Goal: Task Accomplishment & Management: Complete application form

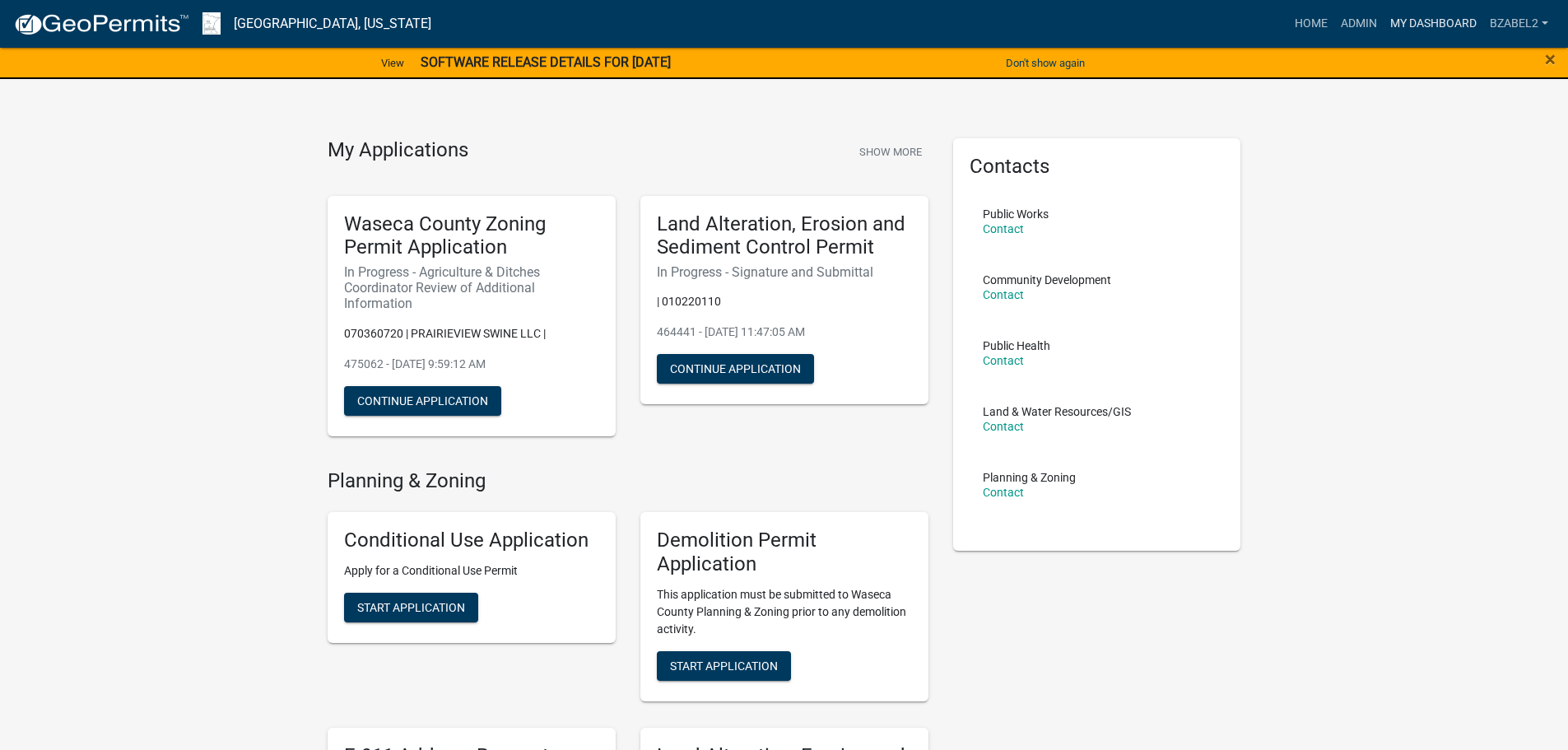
click at [1395, 22] on link "My Dashboard" at bounding box center [1434, 23] width 99 height 31
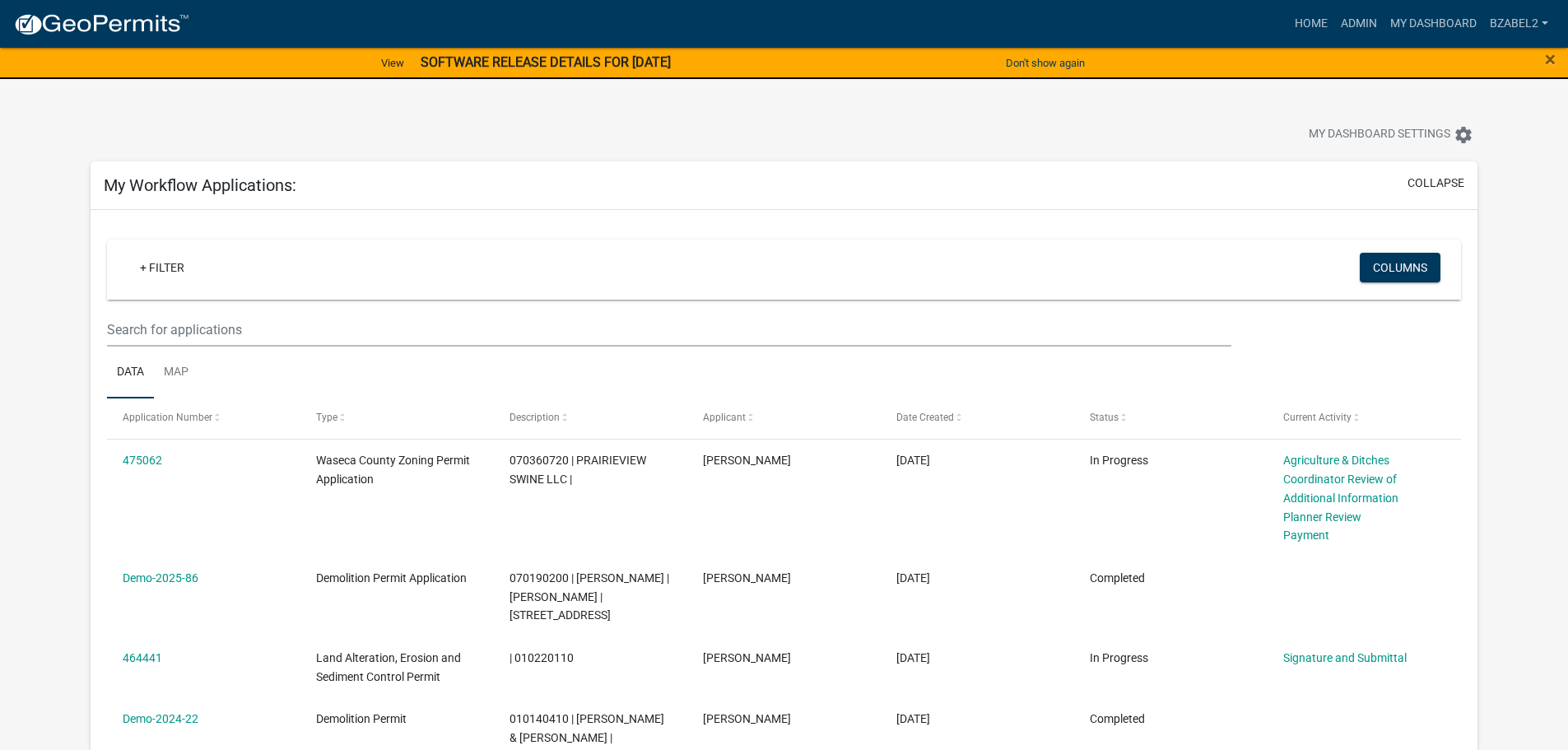
scroll to position [83, 0]
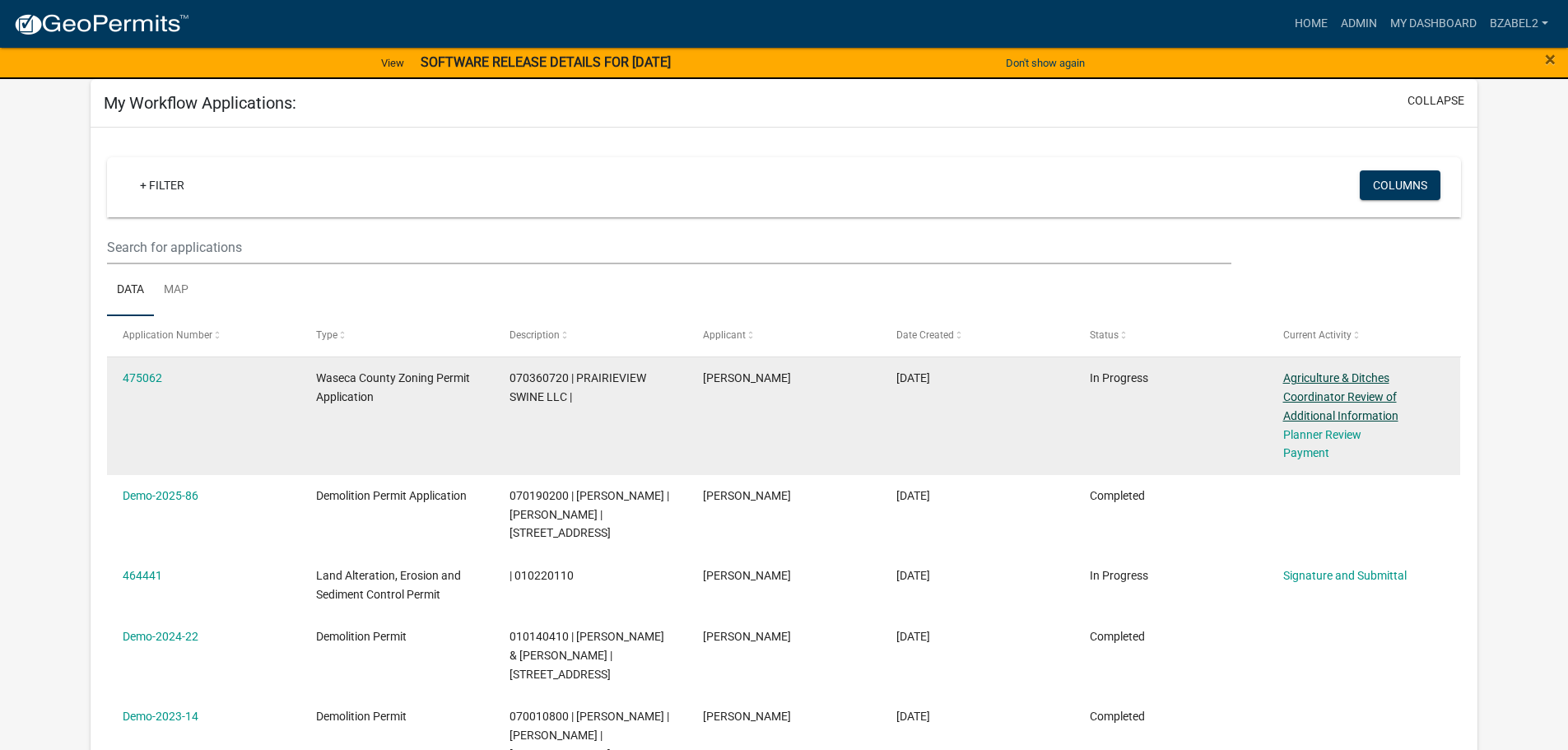
click at [1325, 396] on link "Agriculture & Ditches Coordinator Review of Additional Information" at bounding box center [1341, 396] width 115 height 51
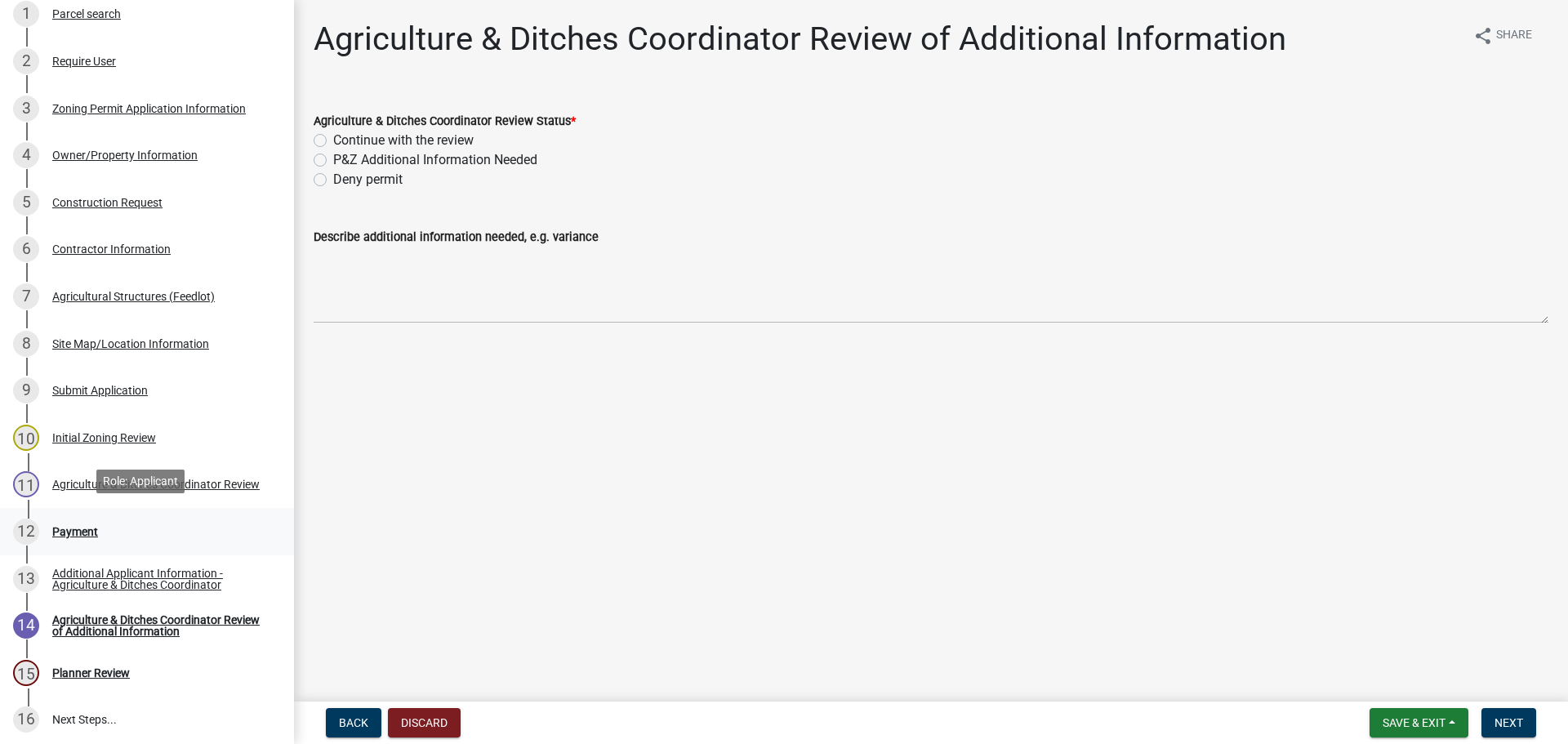
scroll to position [327, 0]
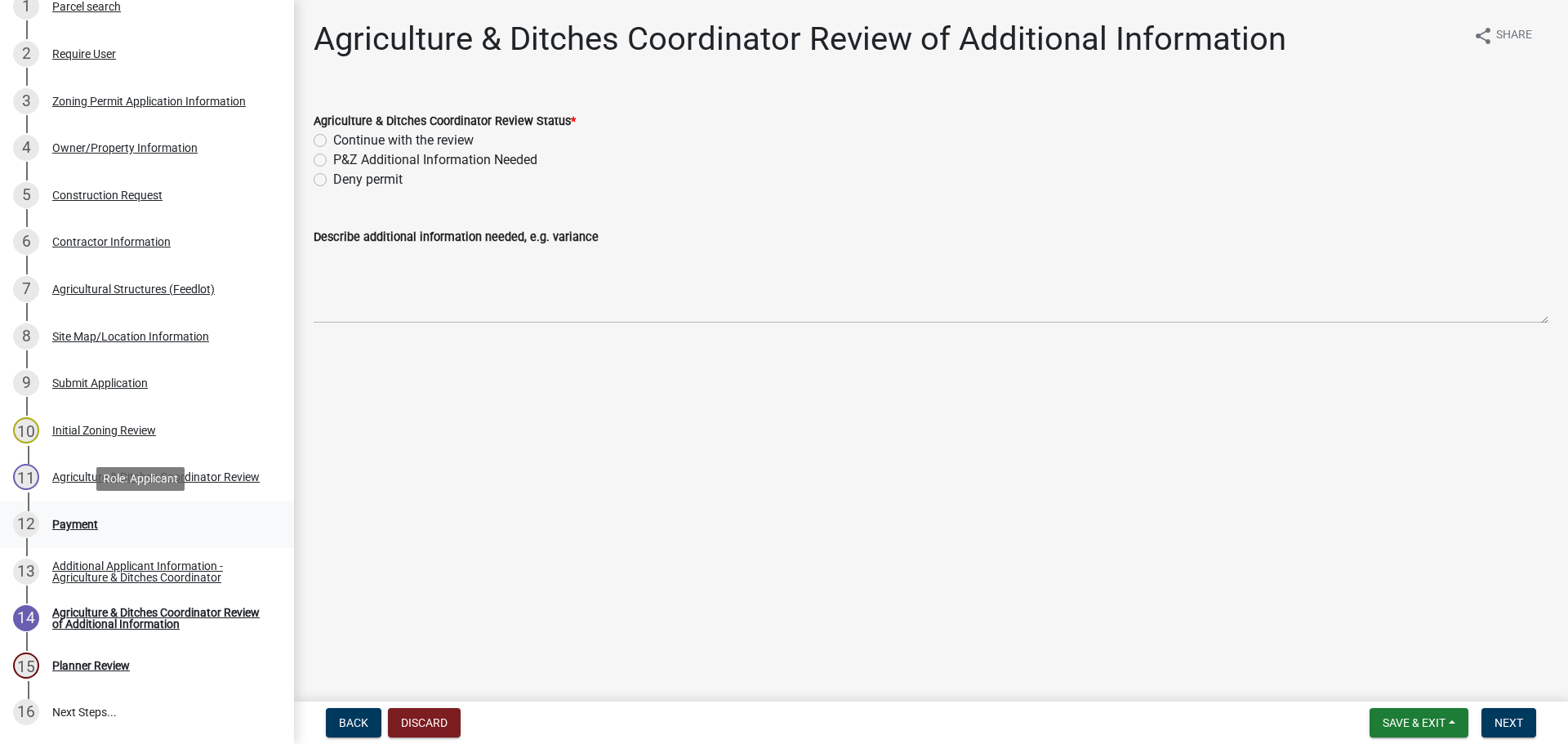
click at [73, 523] on div "Payment" at bounding box center [75, 524] width 45 height 12
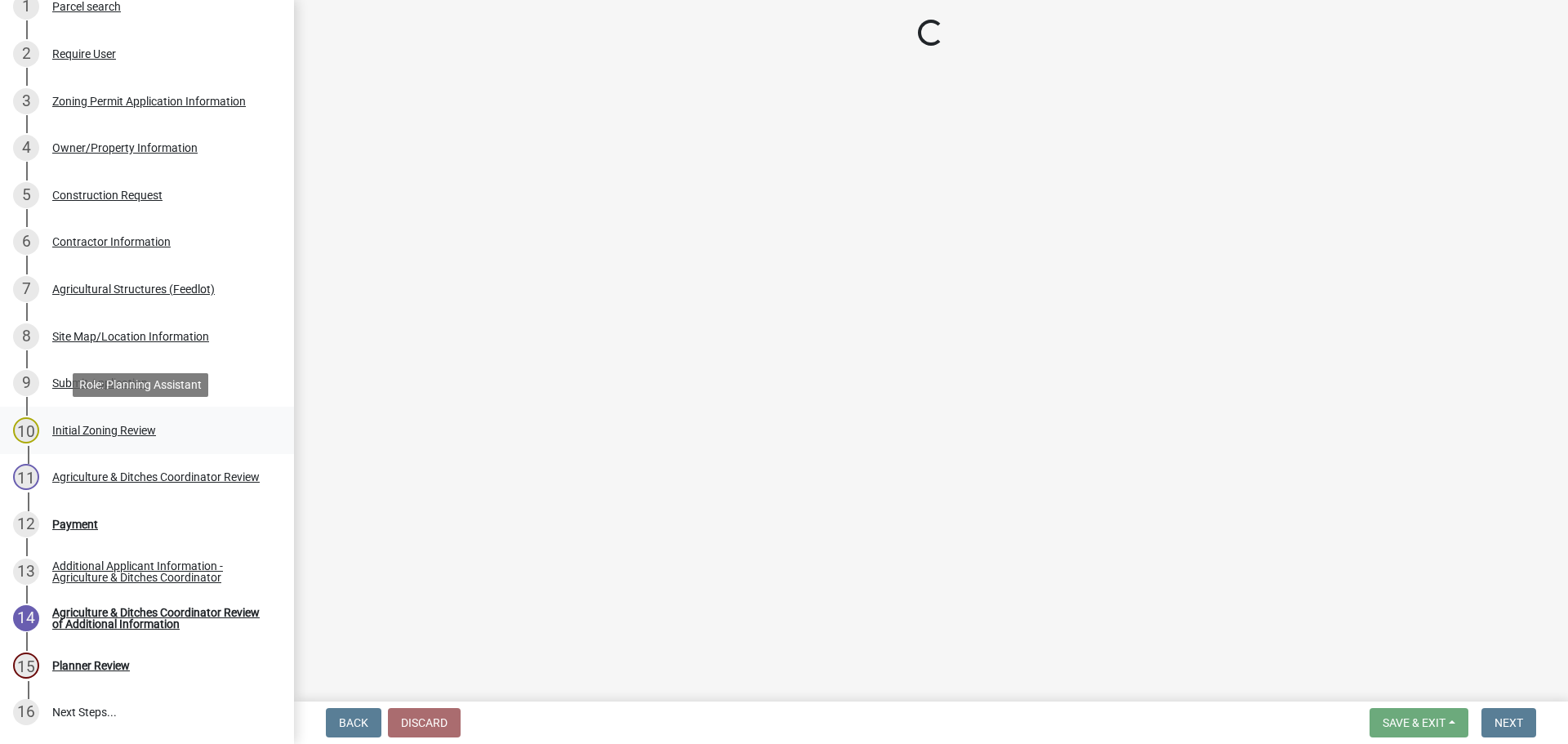
select select "1: 0"
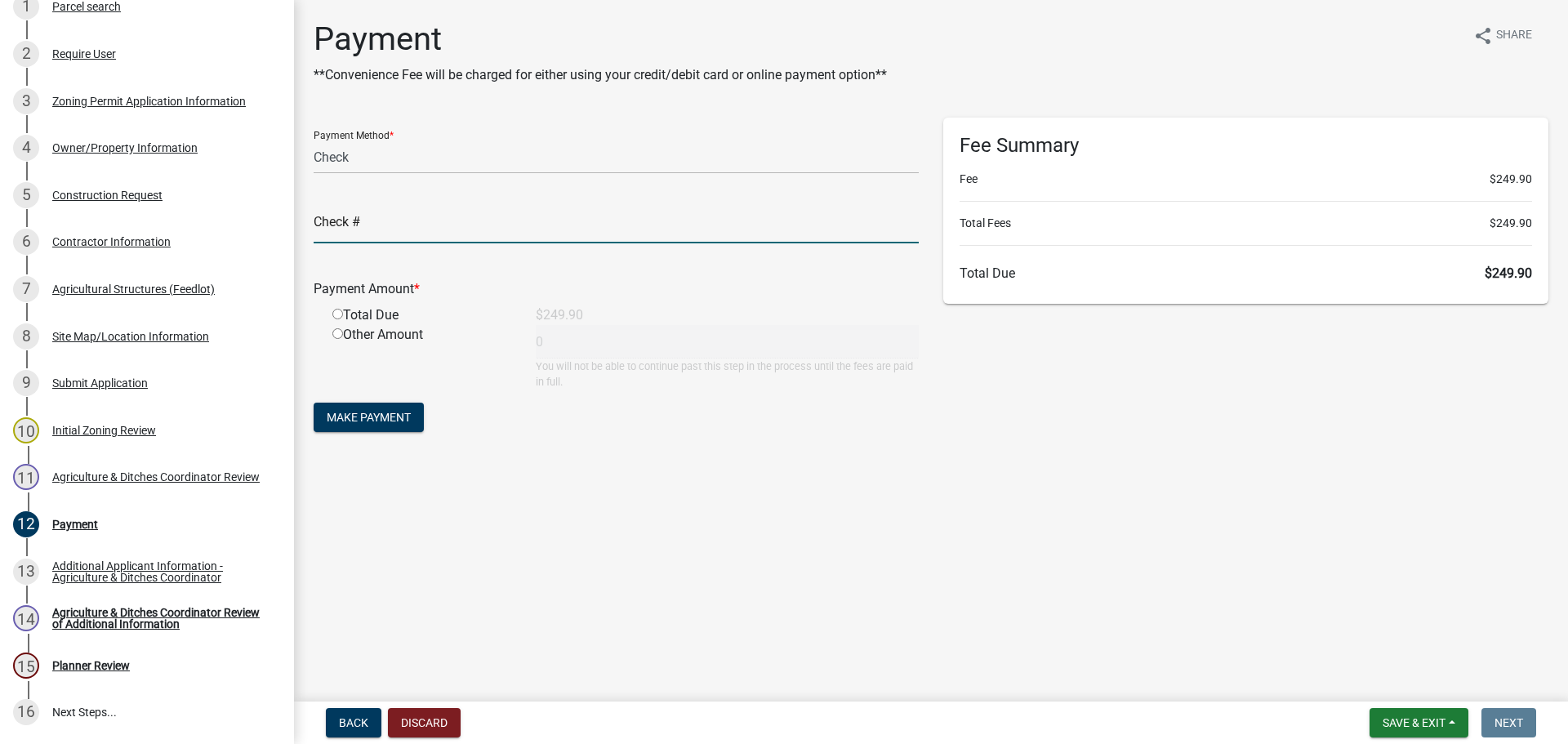
click at [427, 223] on input "text" at bounding box center [616, 227] width 605 height 34
type input "1845"
click at [531, 530] on main "Payment **Convenience Fee will be charged for either using your credit/debit ca…" at bounding box center [931, 347] width 1274 height 695
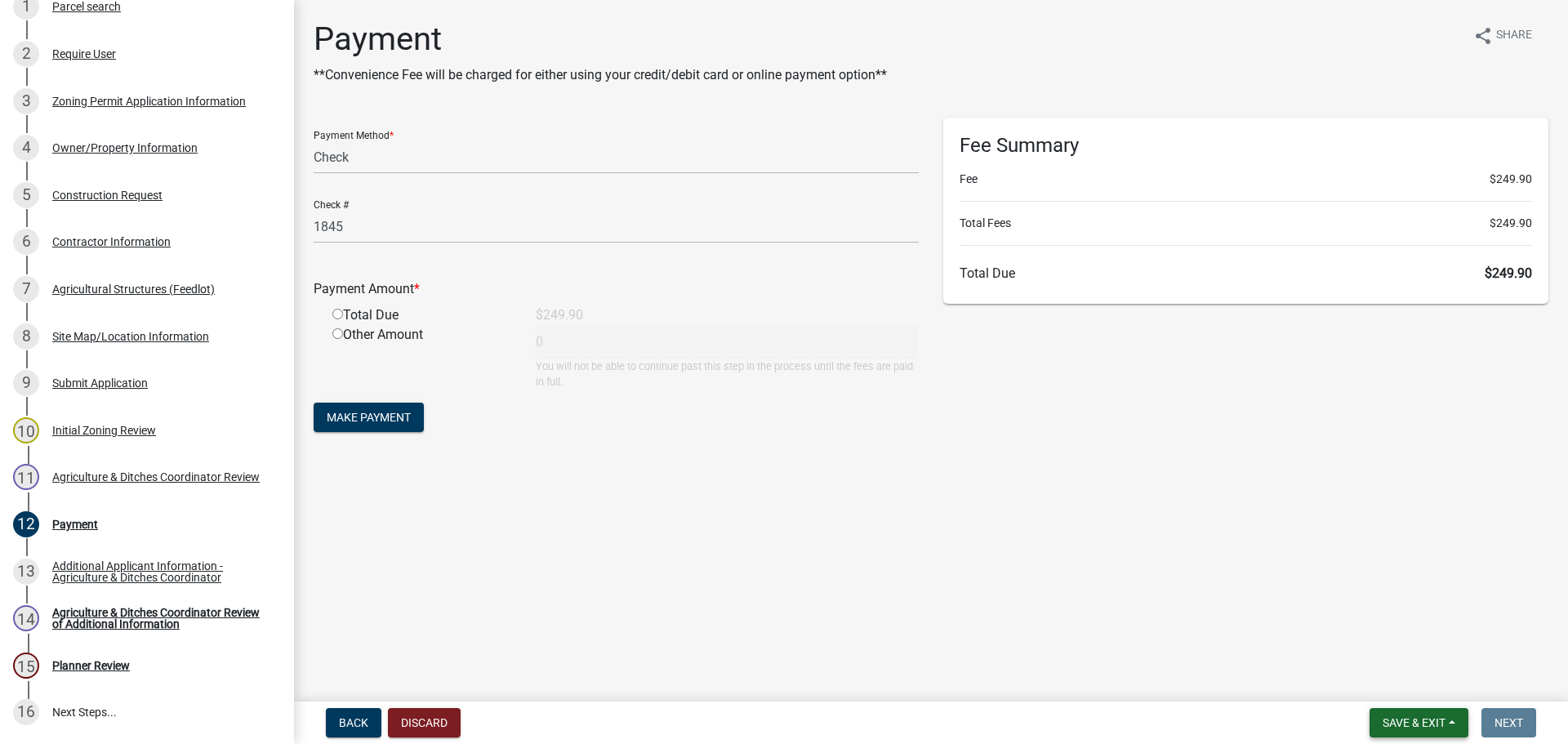
click at [1456, 717] on button "Save & Exit" at bounding box center [1419, 722] width 99 height 30
click at [1381, 633] on button "Save" at bounding box center [1402, 641] width 130 height 39
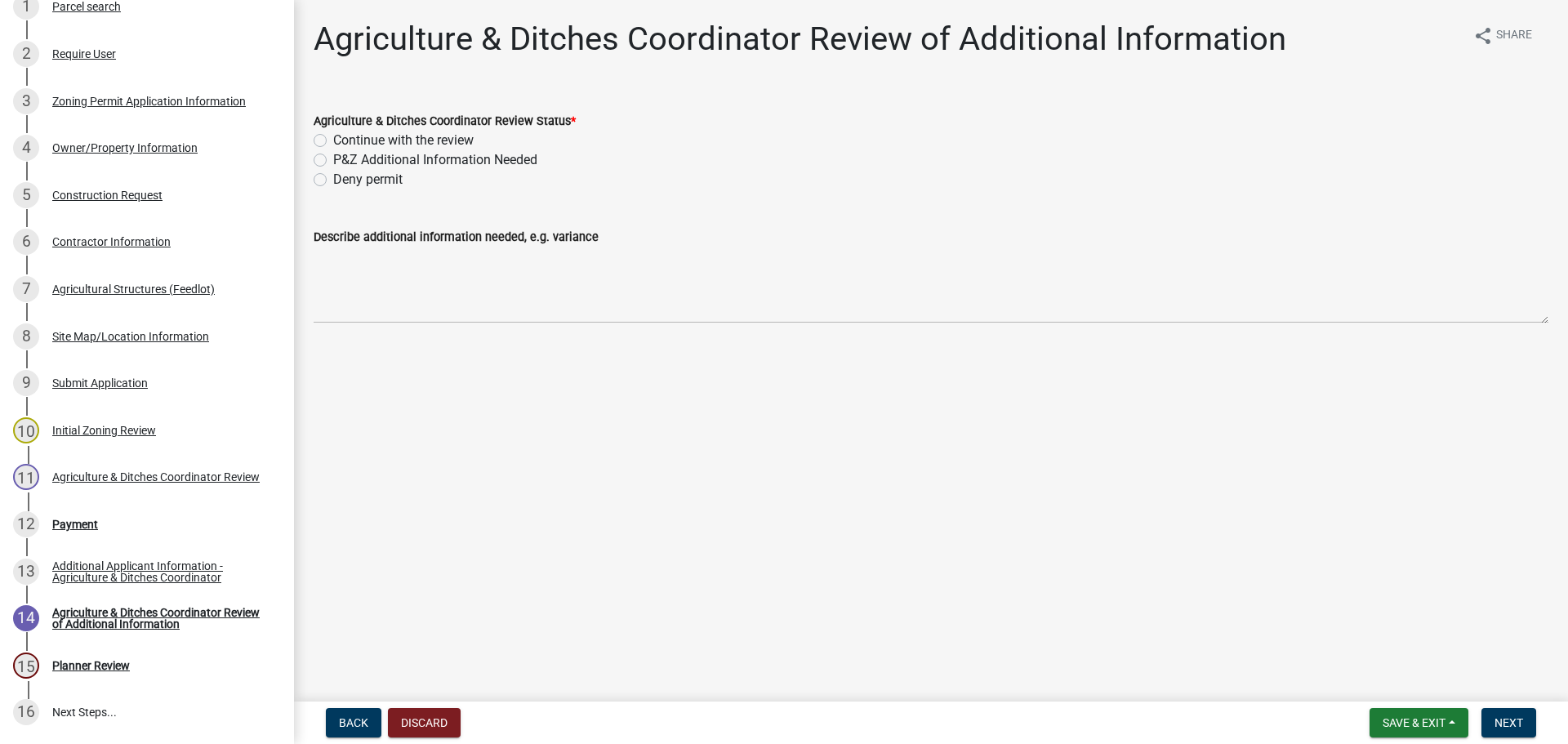
click at [334, 138] on label "Continue with the review" at bounding box center [404, 140] width 140 height 20
click at [334, 138] on input "Continue with the review" at bounding box center [338, 135] width 11 height 11
radio input "true"
click at [1505, 719] on span "Next" at bounding box center [1508, 722] width 29 height 13
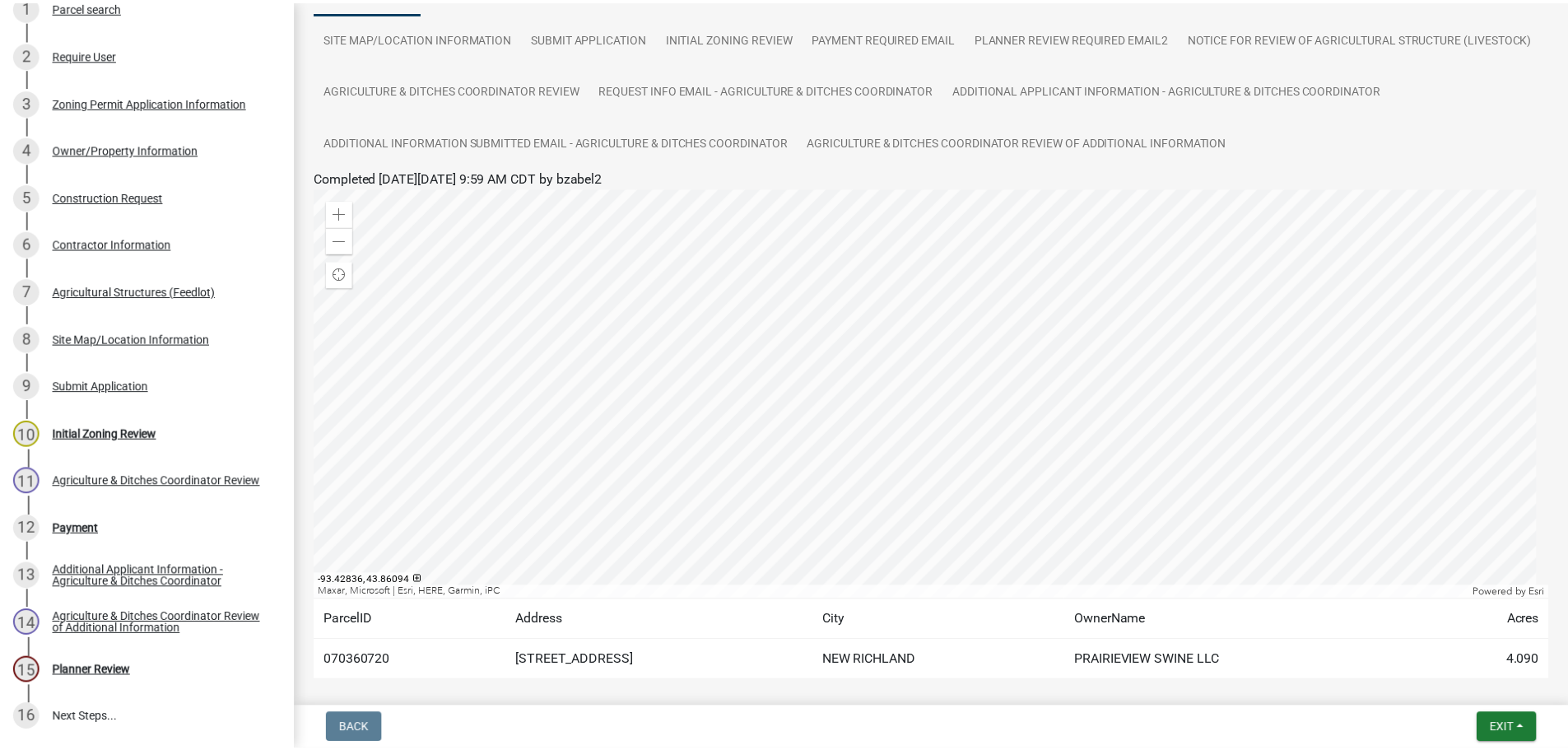
scroll to position [293, 0]
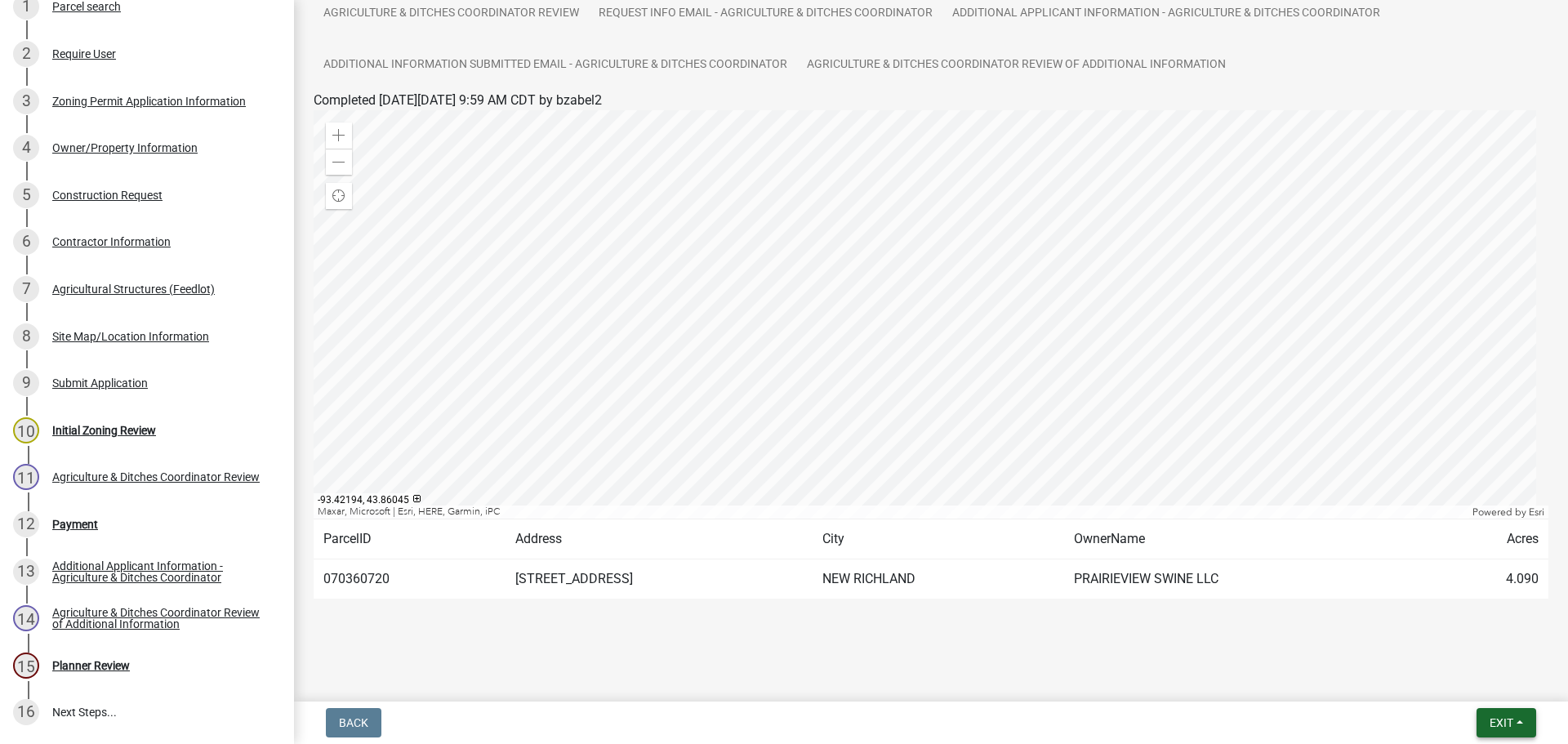
click at [1520, 725] on button "Exit" at bounding box center [1506, 722] width 59 height 30
click at [1459, 680] on button "Save & Exit" at bounding box center [1470, 680] width 130 height 39
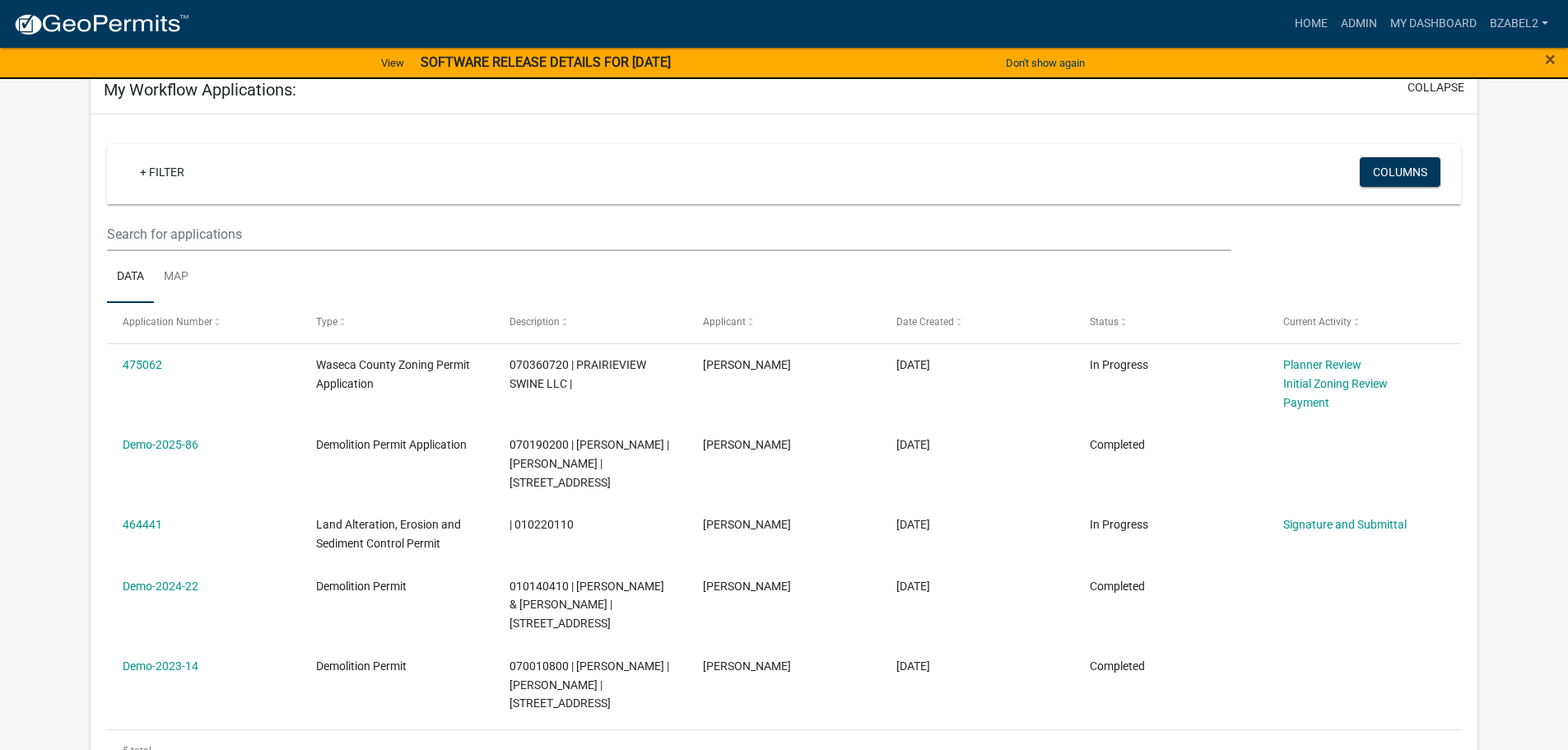
scroll to position [83, 0]
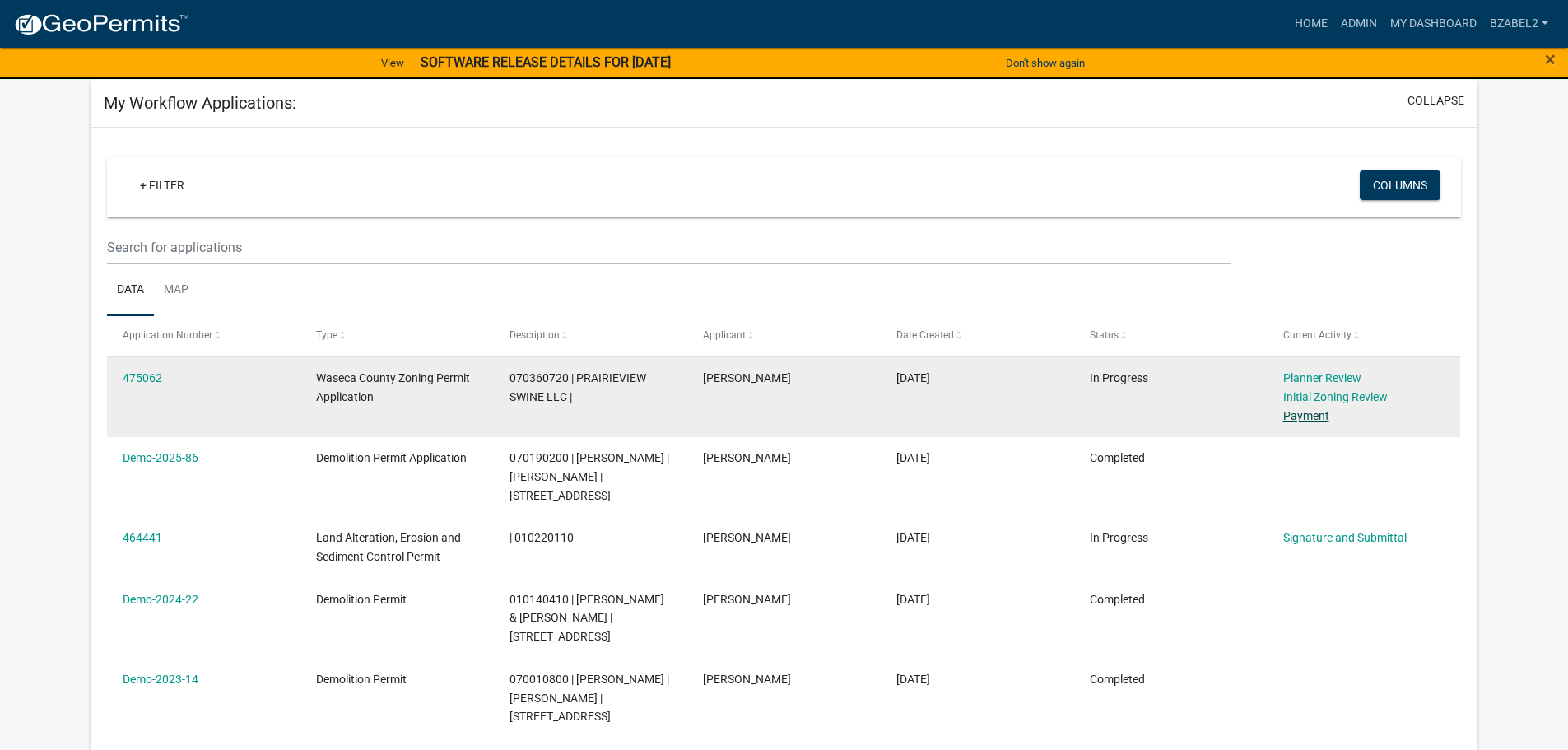
click at [1313, 418] on link "Payment" at bounding box center [1306, 415] width 46 height 13
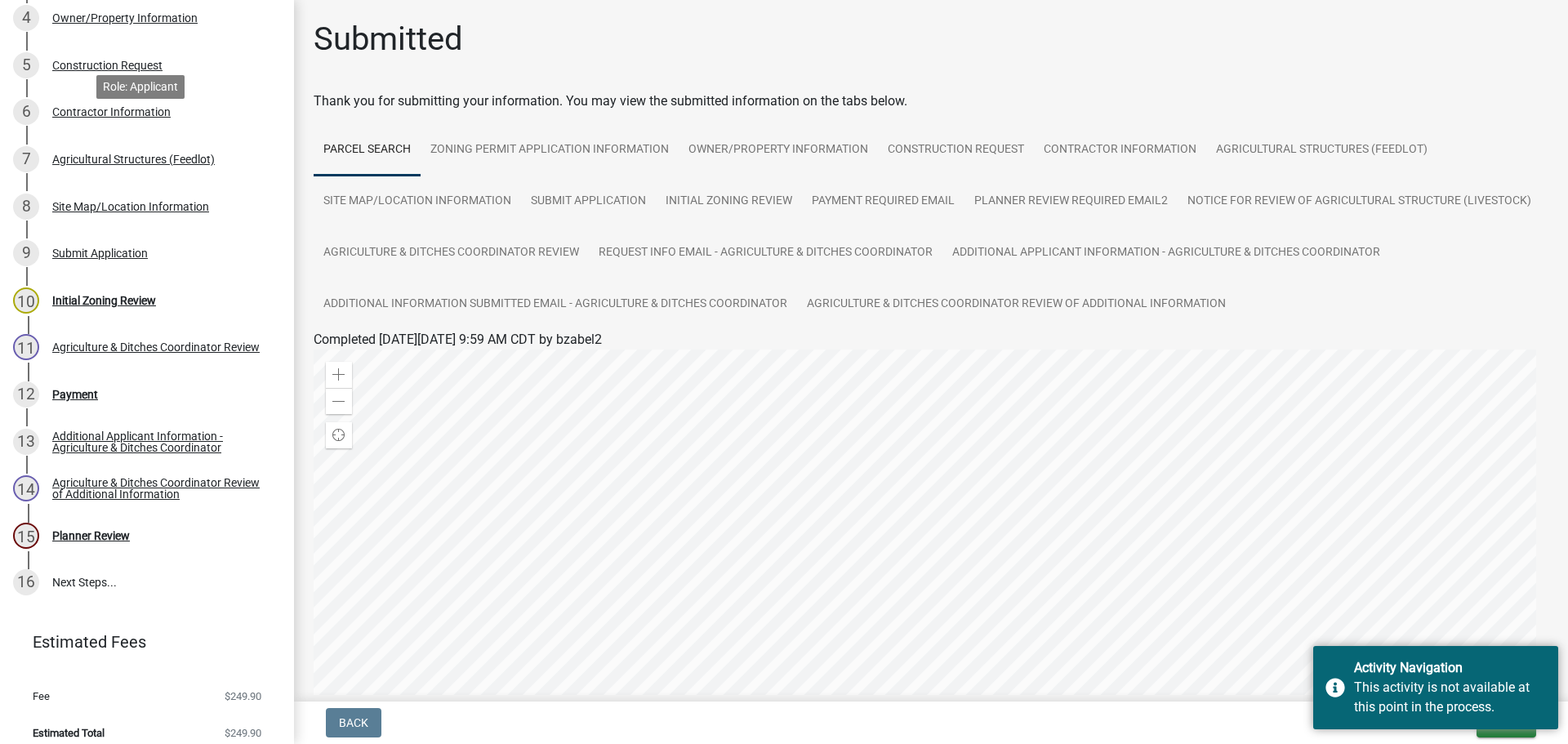
scroll to position [471, 0]
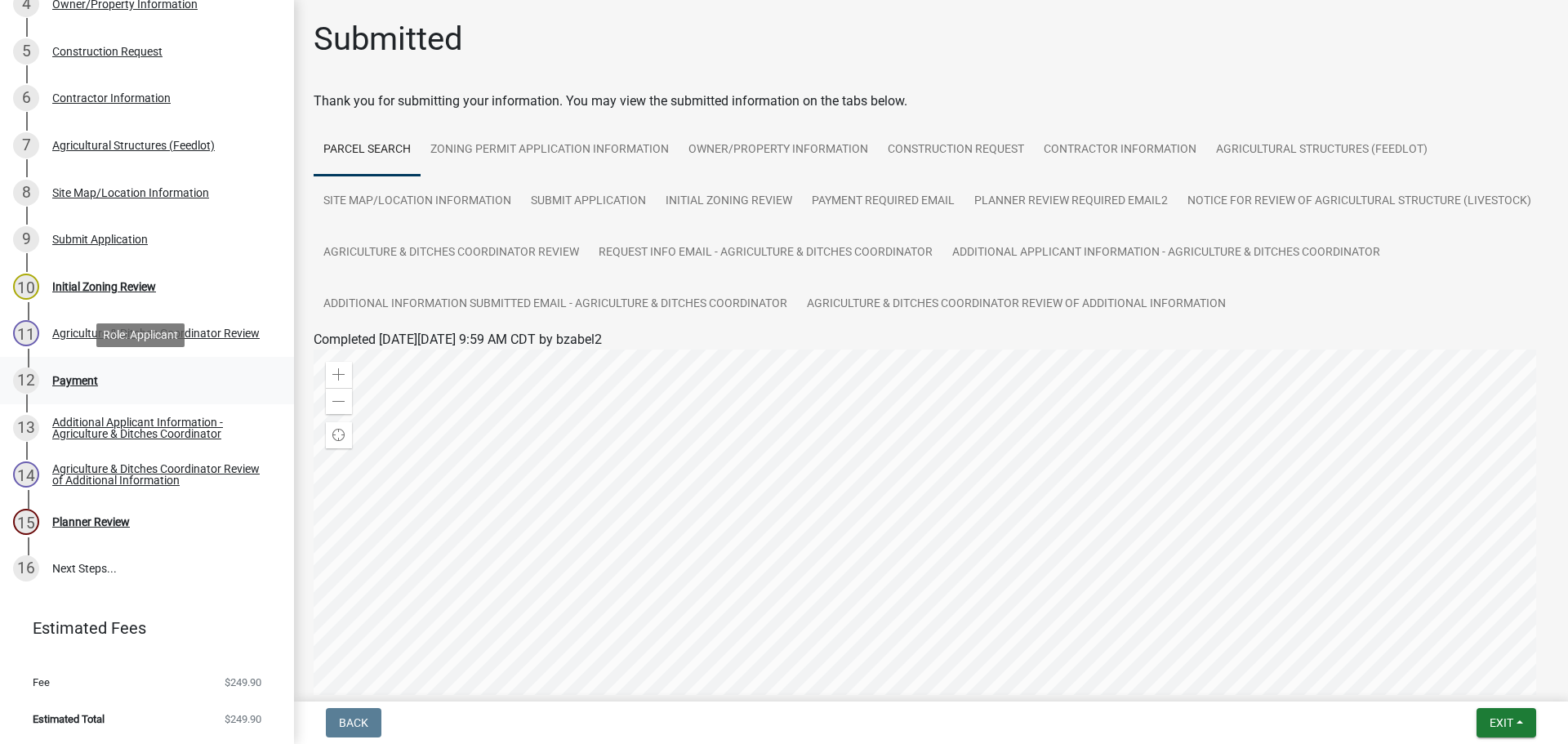
click at [76, 380] on div "Payment" at bounding box center [75, 381] width 45 height 12
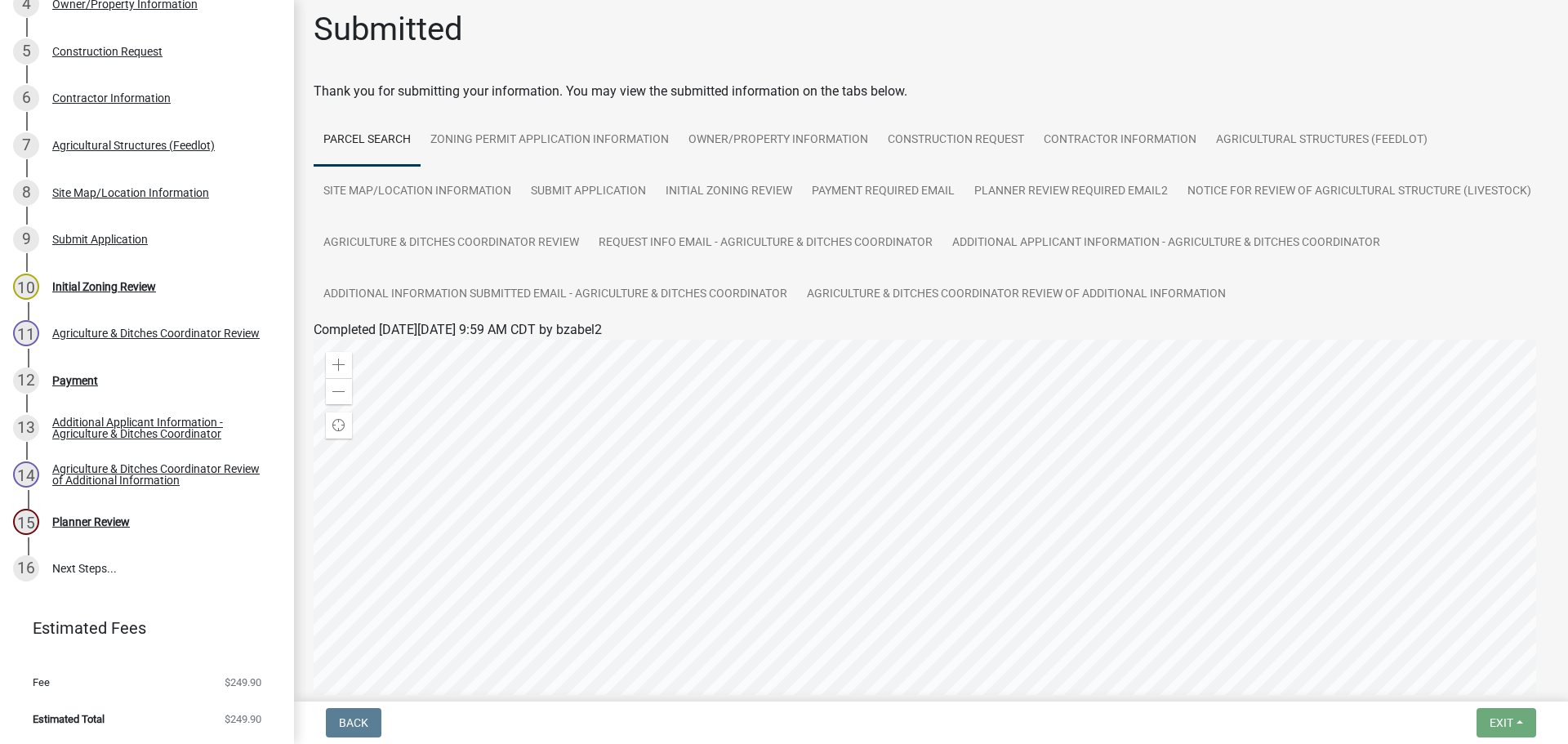
scroll to position [0, 0]
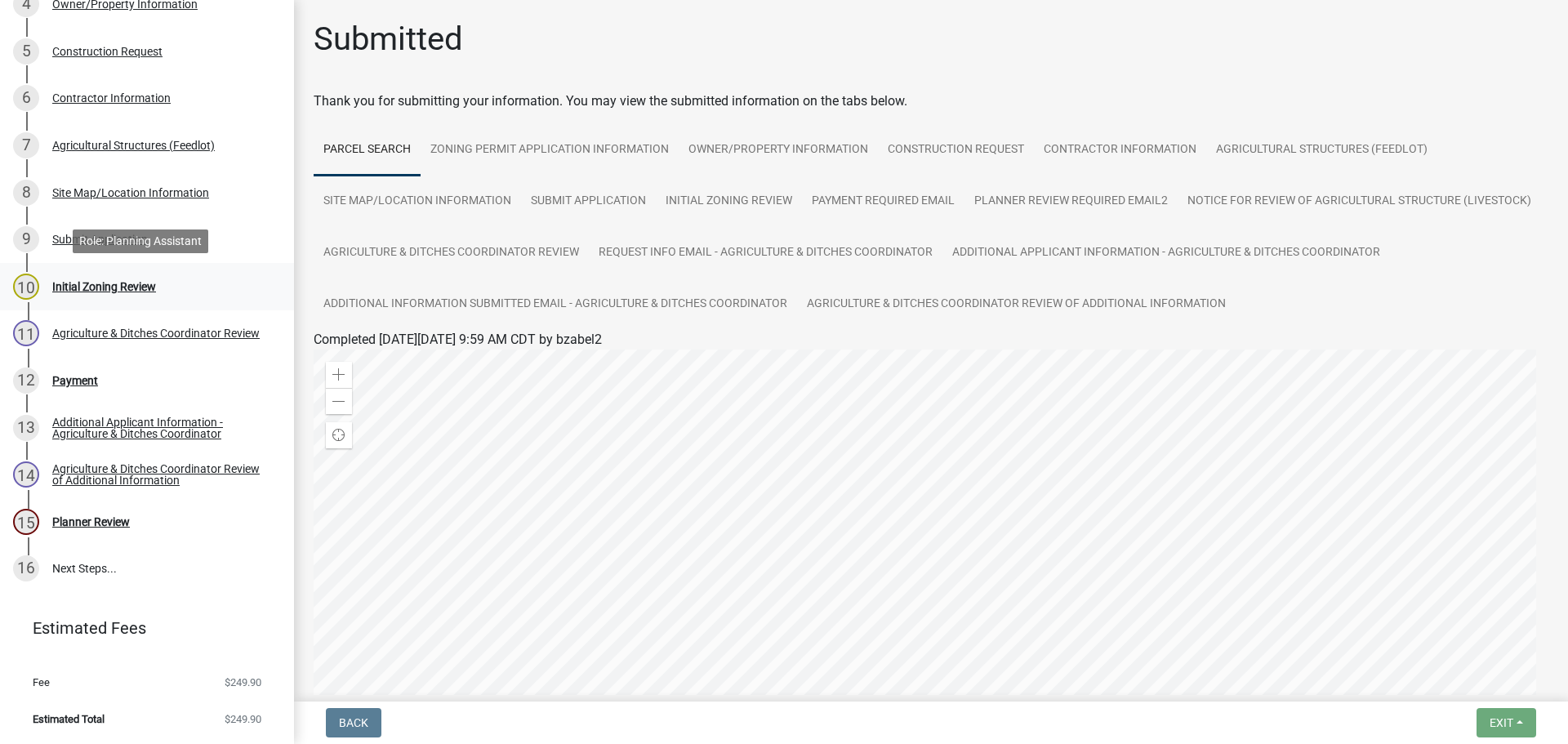
click at [83, 281] on div "Initial Zoning Review" at bounding box center [104, 287] width 104 height 12
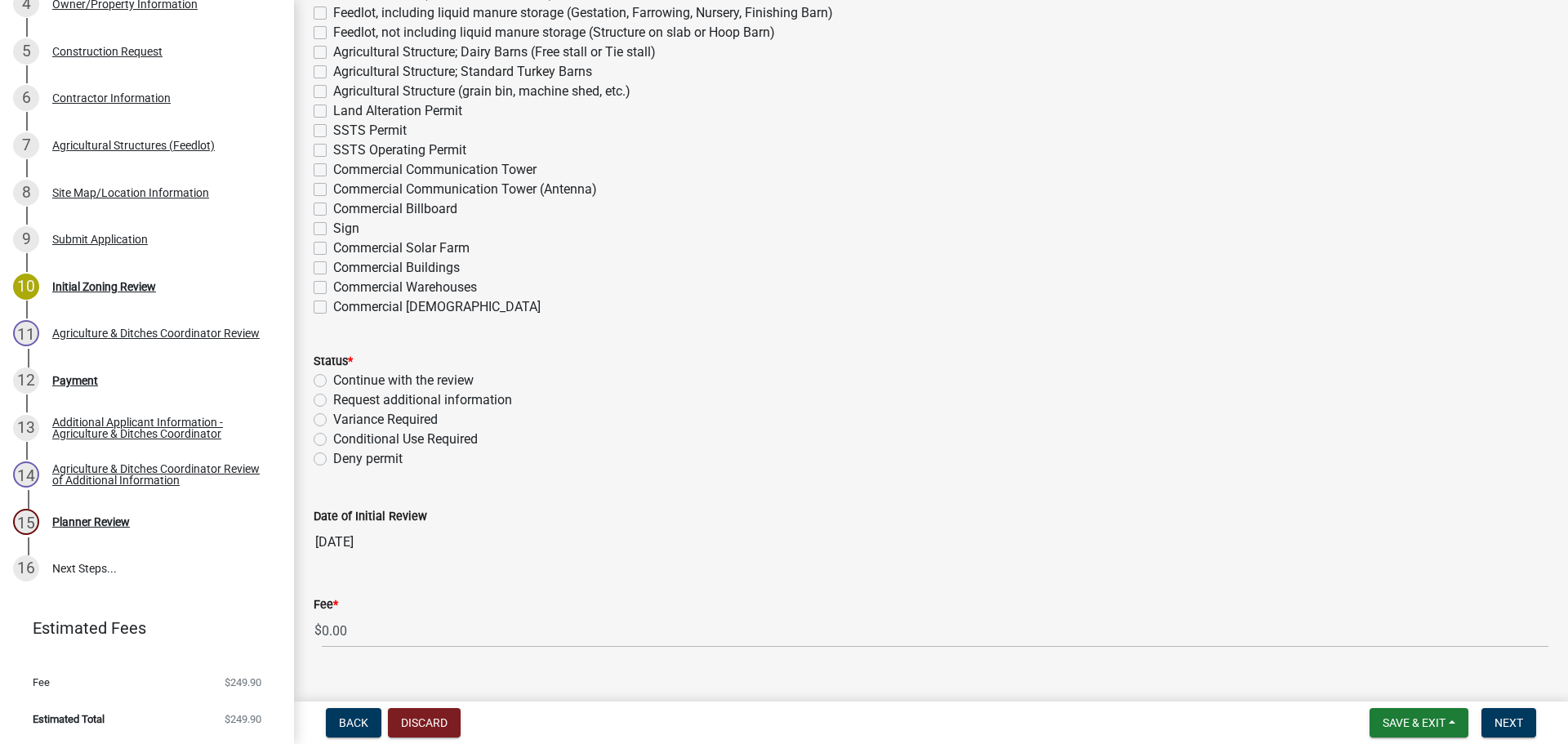
scroll to position [4501, 0]
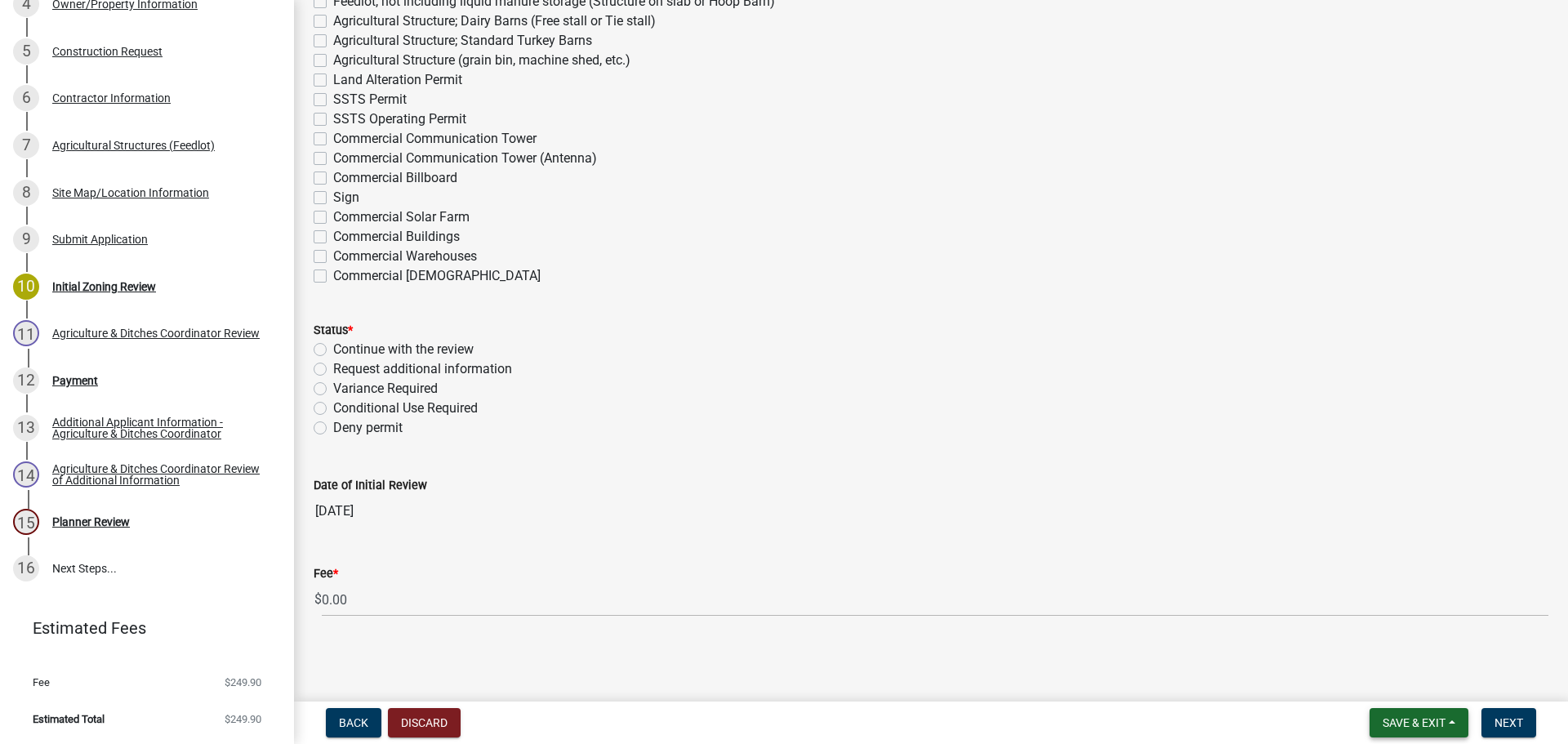
click at [1402, 722] on span "Save & Exit" at bounding box center [1414, 722] width 63 height 13
click at [1399, 678] on button "Save & Exit" at bounding box center [1402, 680] width 130 height 39
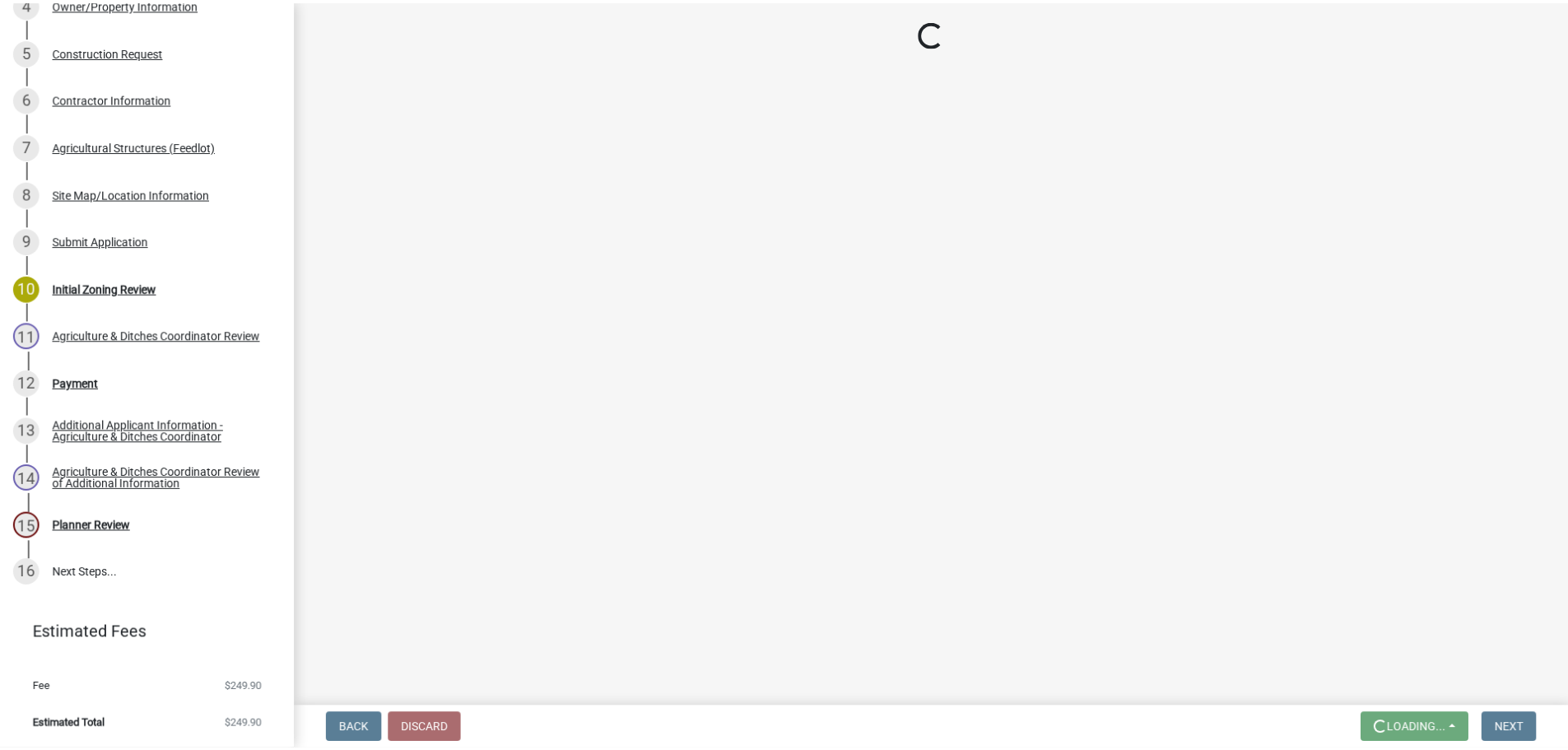
scroll to position [0, 0]
